Goal: Find specific page/section: Find specific page/section

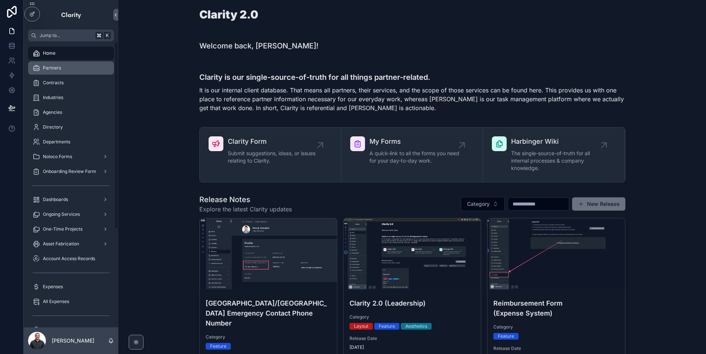
click at [66, 70] on div "Partners" at bounding box center [71, 68] width 77 height 12
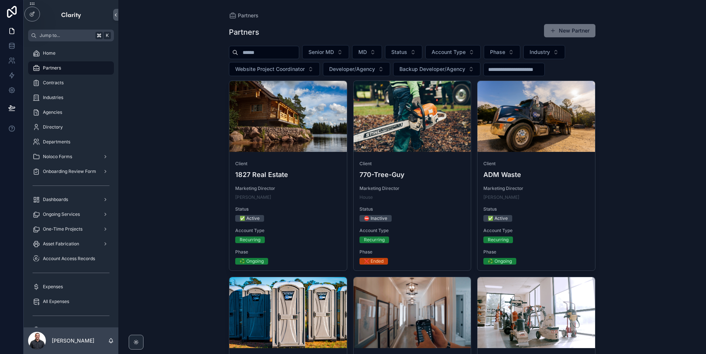
click at [281, 50] on input "scrollable content" at bounding box center [268, 52] width 61 height 10
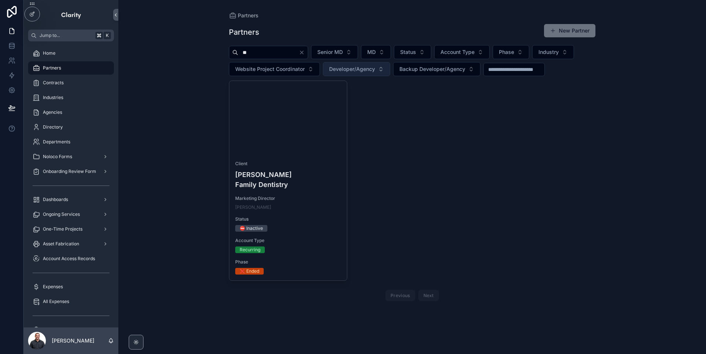
type input "*"
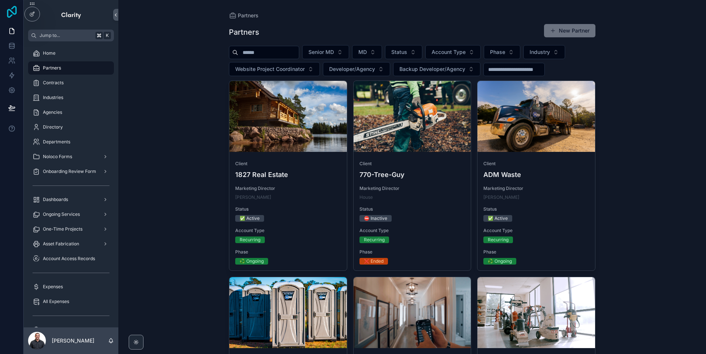
click at [13, 12] on icon at bounding box center [12, 12] width 10 height 12
